Goal: Information Seeking & Learning: Learn about a topic

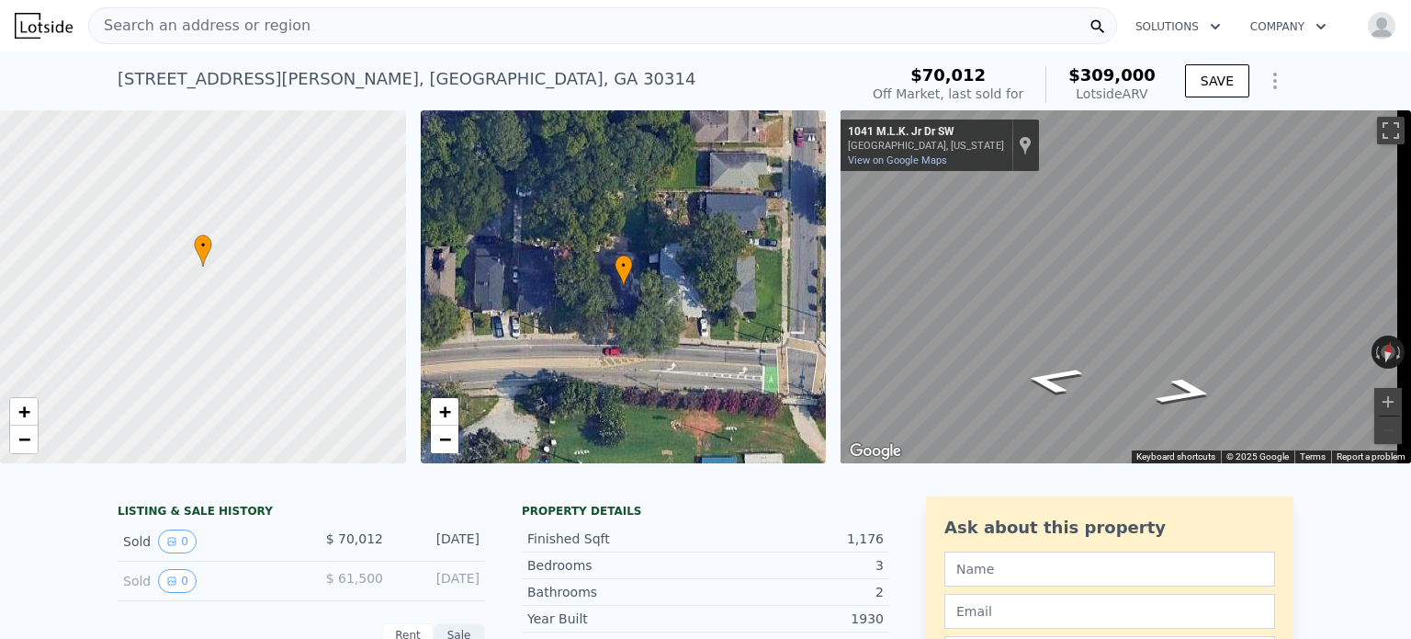
click at [261, 16] on span "Search an address or region" at bounding box center [199, 26] width 221 height 22
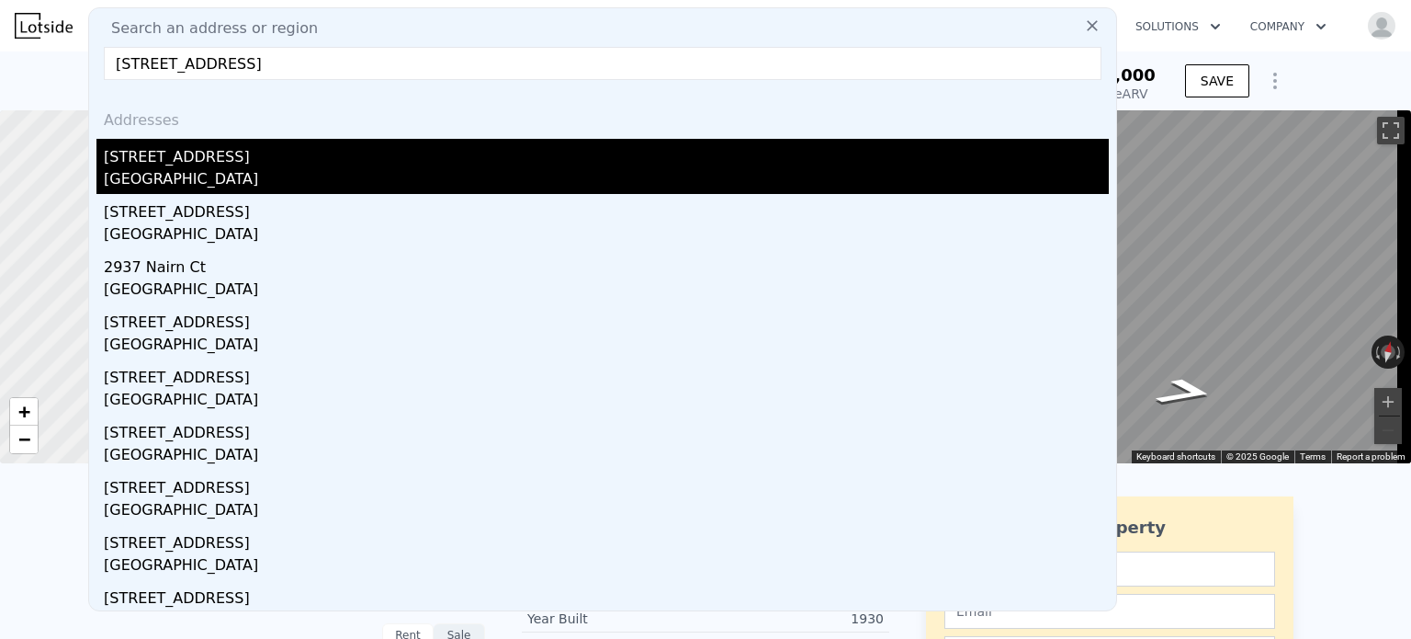
type input "[STREET_ADDRESS]"
click at [195, 144] on div "[STREET_ADDRESS]" at bounding box center [606, 153] width 1005 height 29
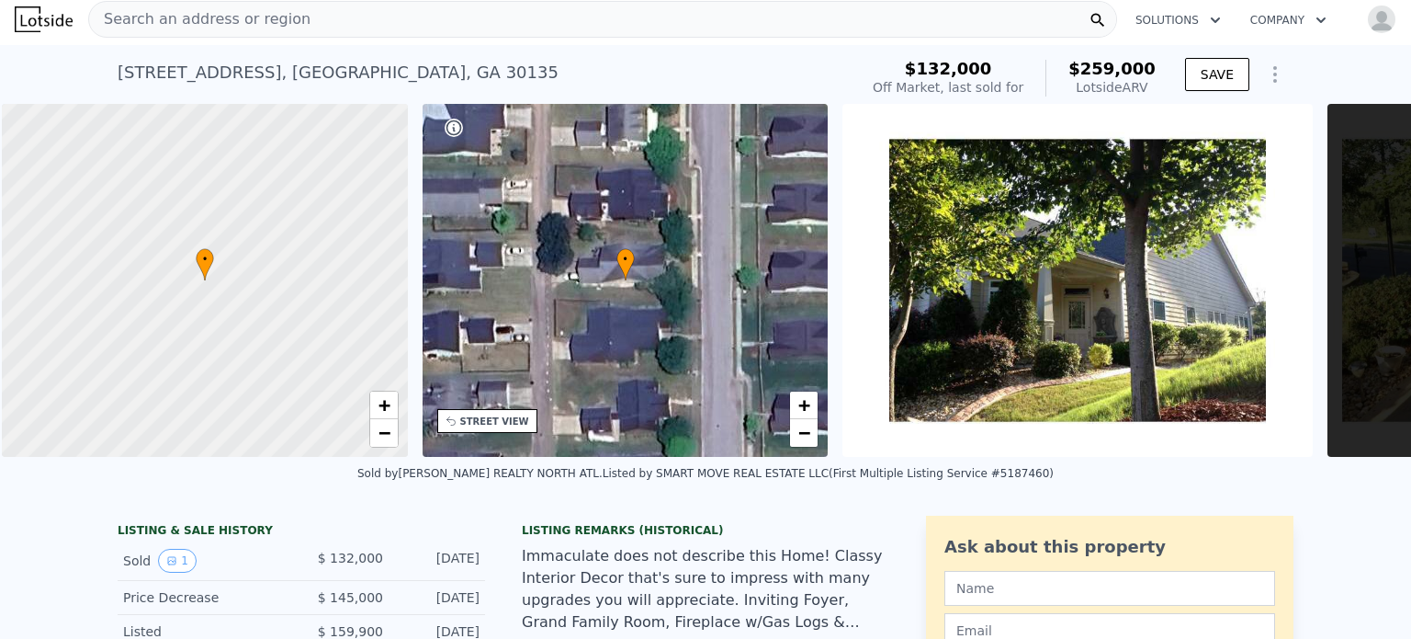
scroll to position [0, 7]
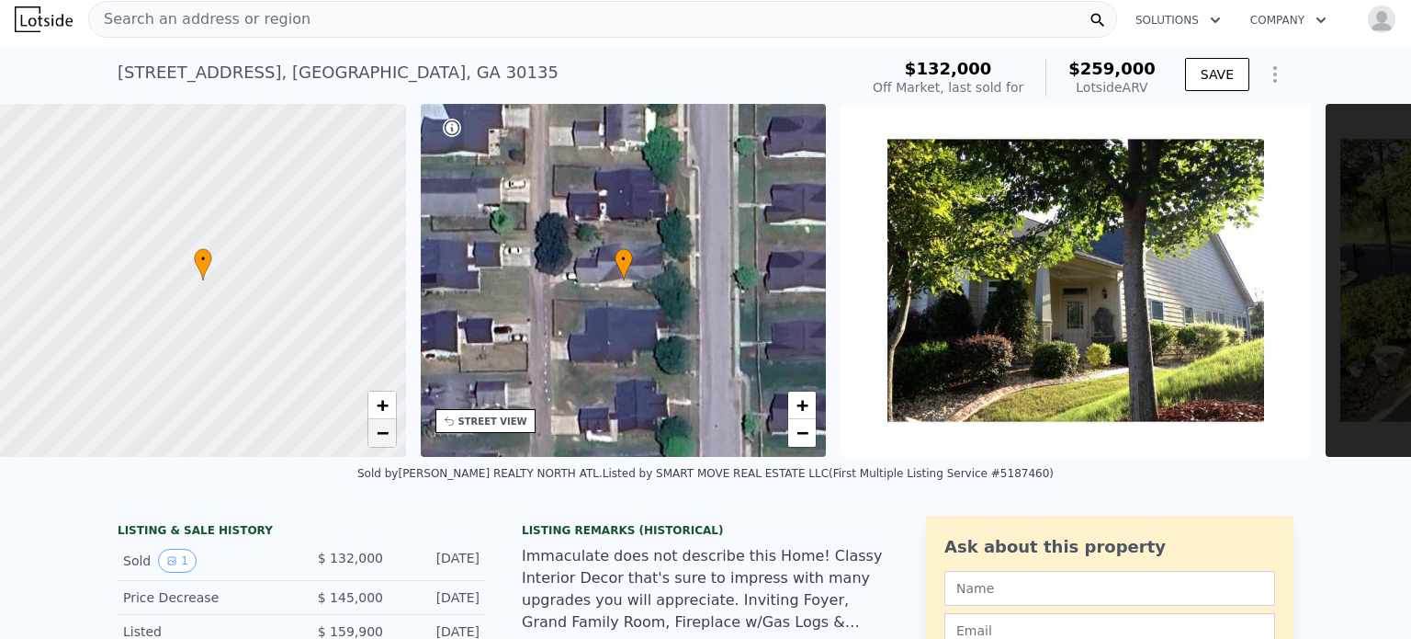
click at [378, 434] on span "−" at bounding box center [382, 432] width 12 height 23
click at [382, 390] on div at bounding box center [203, 281] width 487 height 424
click at [388, 408] on span "+" at bounding box center [382, 404] width 12 height 23
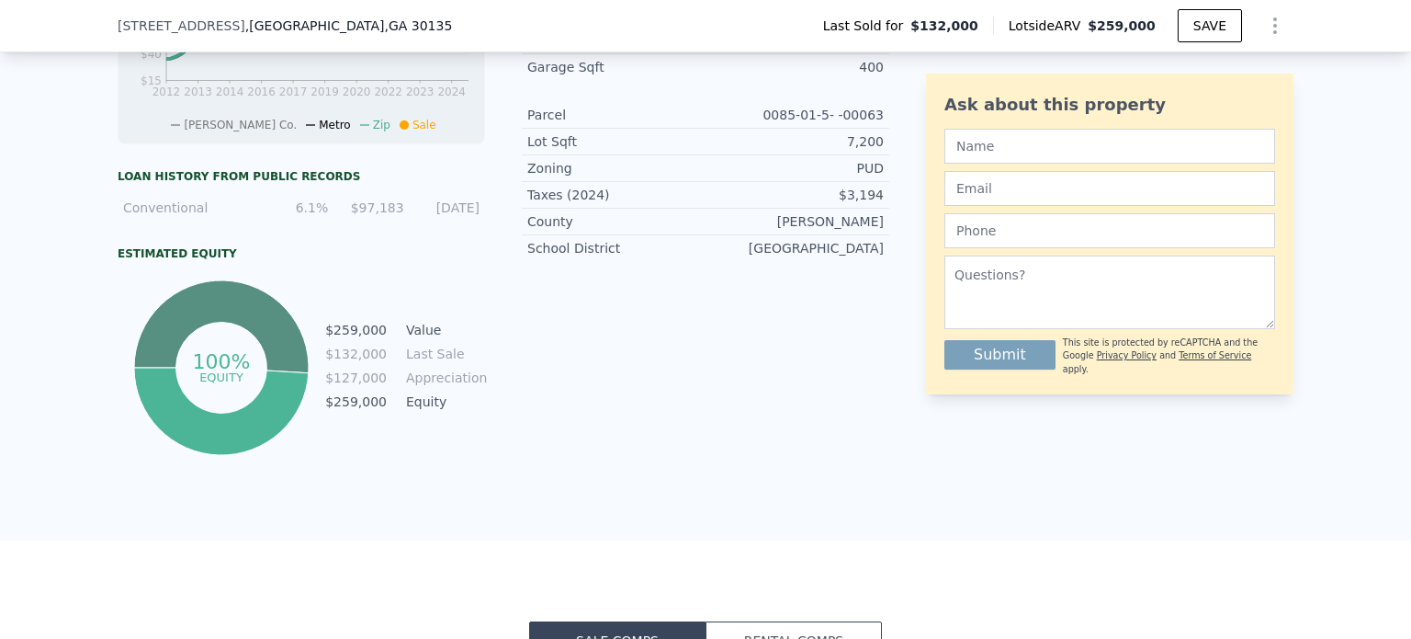
scroll to position [276, 0]
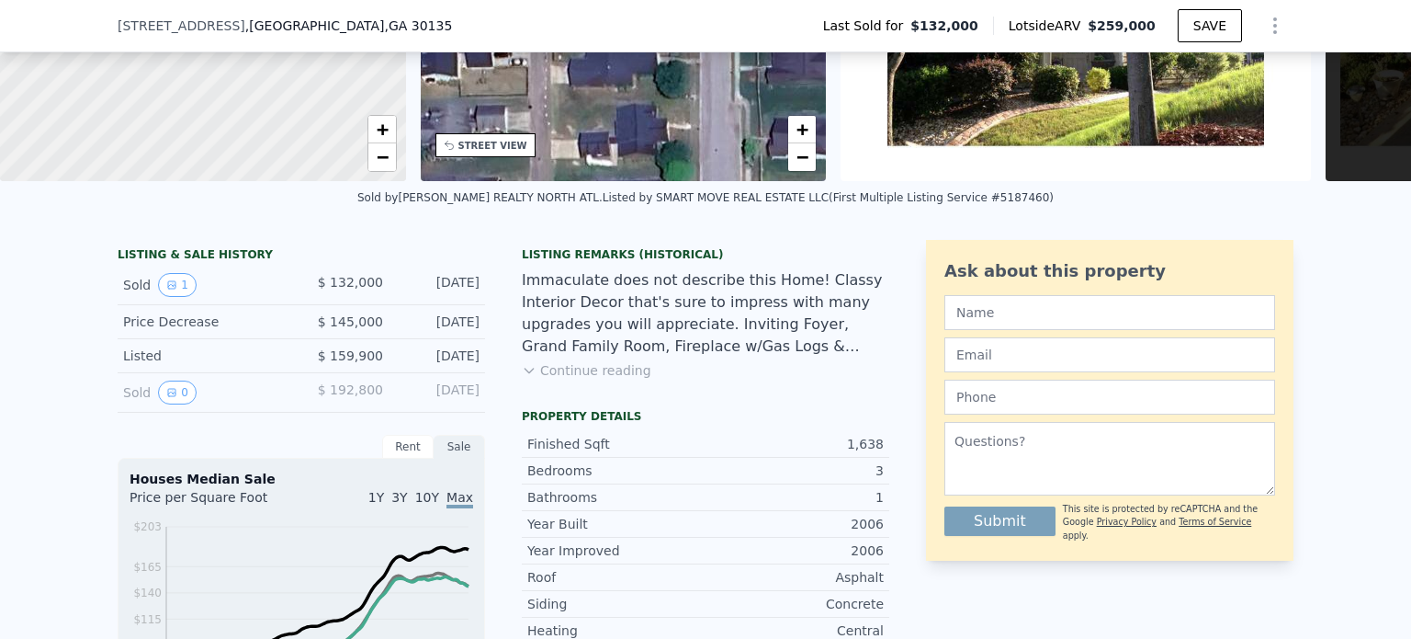
click at [634, 385] on div "Listing Remarks (Historical) Immaculate does not describe this Home! Classy Int…" at bounding box center [706, 324] width 368 height 154
click at [628, 379] on button "Continue reading" at bounding box center [587, 370] width 130 height 18
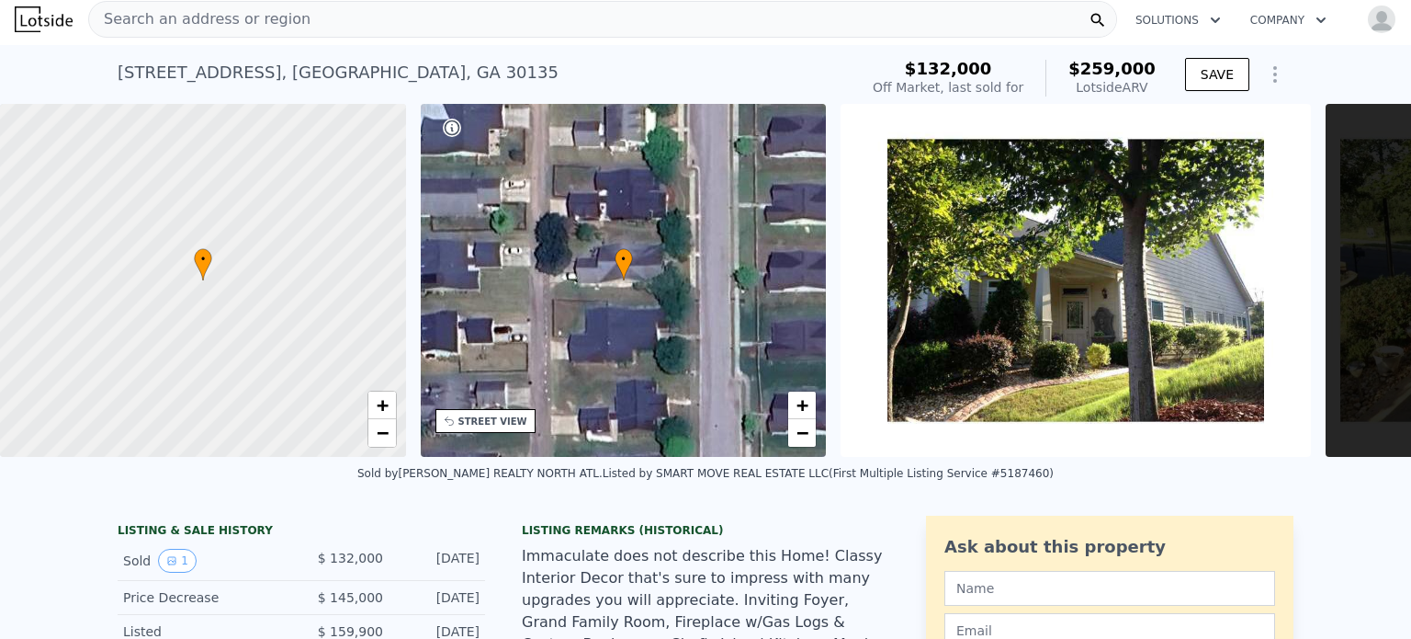
scroll to position [0, 0]
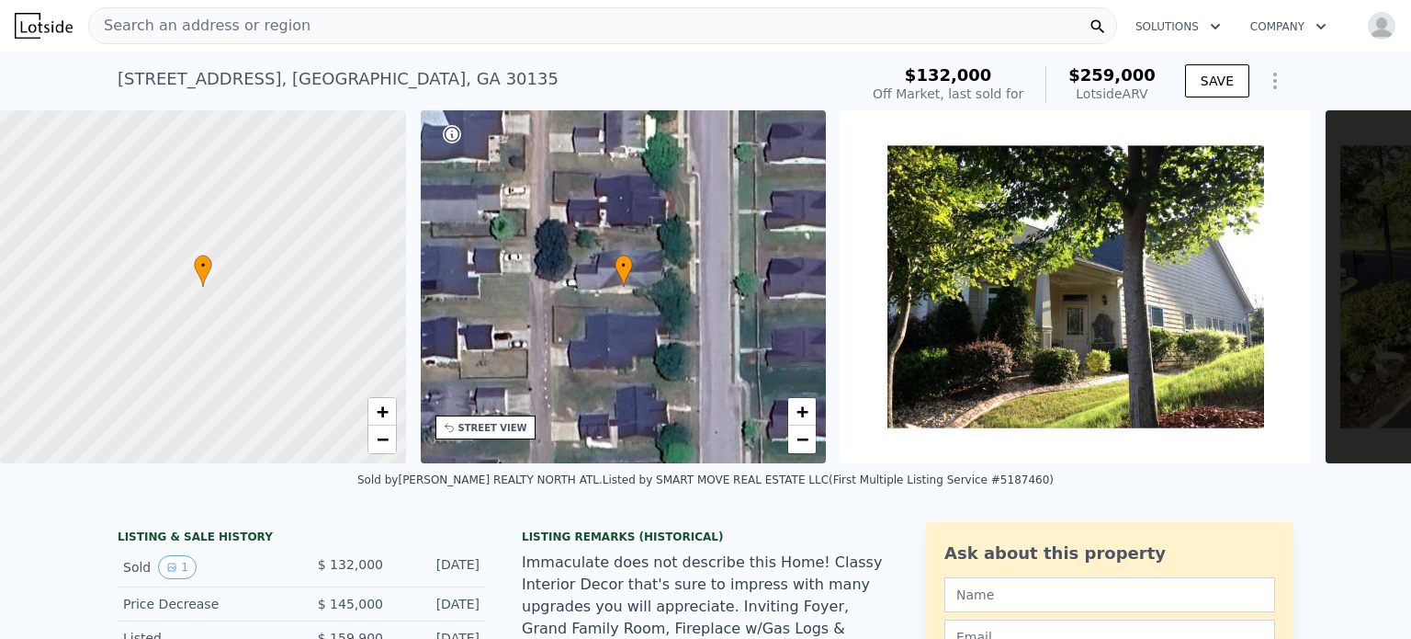
click at [302, 25] on div "Search an address or region" at bounding box center [602, 25] width 1029 height 37
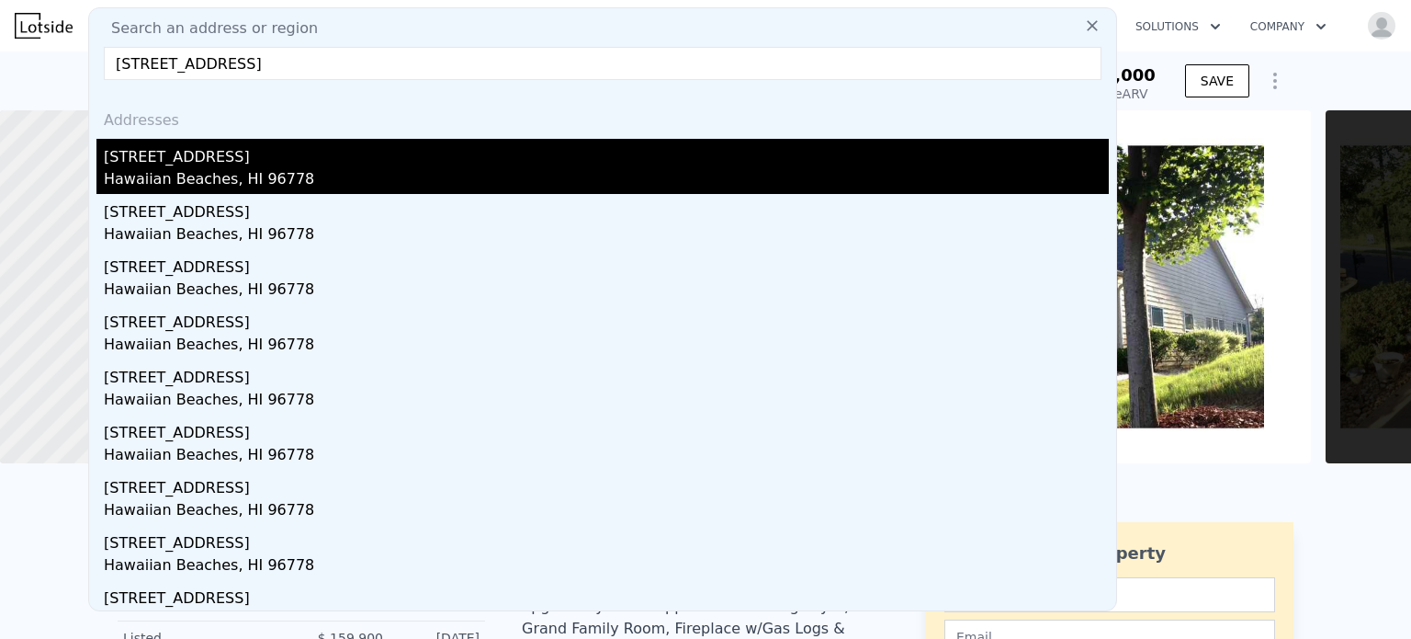
type input "[STREET_ADDRESS]"
click at [252, 161] on div "[STREET_ADDRESS]" at bounding box center [606, 153] width 1005 height 29
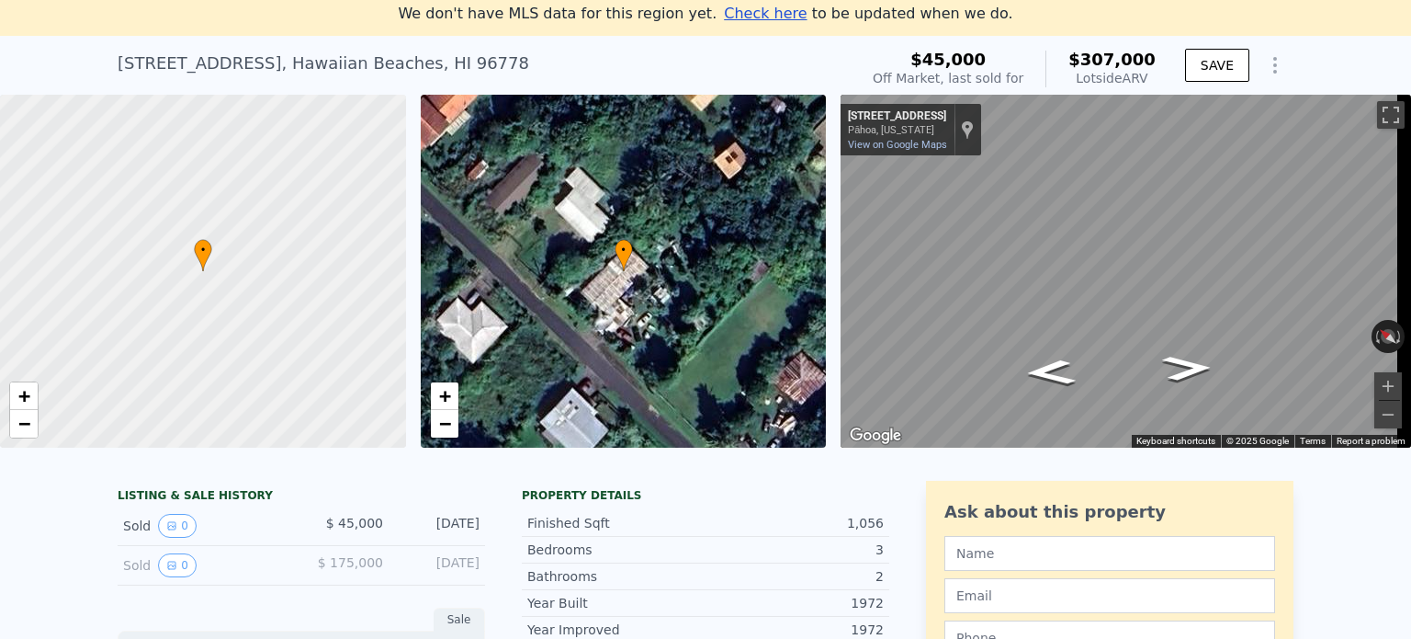
scroll to position [92, 0]
